Goal: Task Accomplishment & Management: Manage account settings

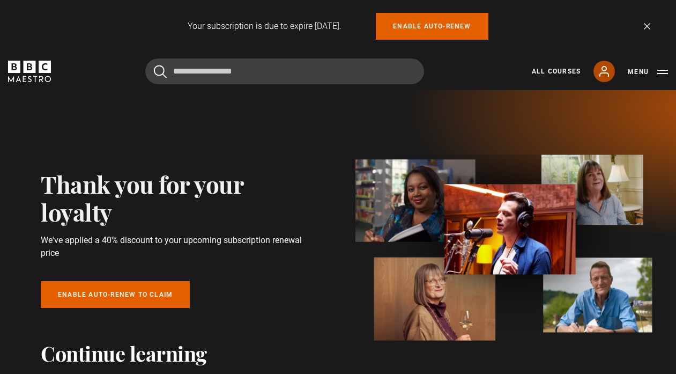
click at [601, 73] on icon at bounding box center [604, 71] width 9 height 10
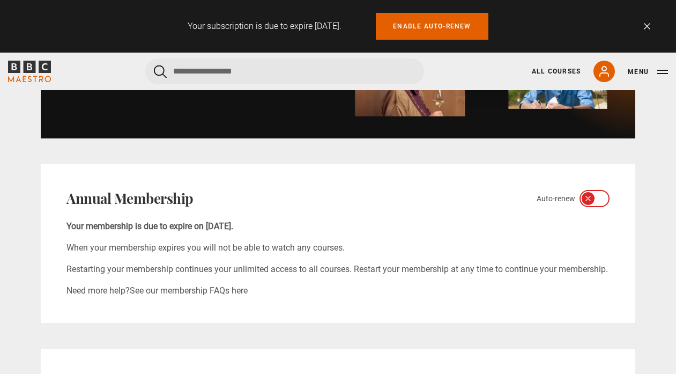
scroll to position [562, 0]
